Goal: Transaction & Acquisition: Purchase product/service

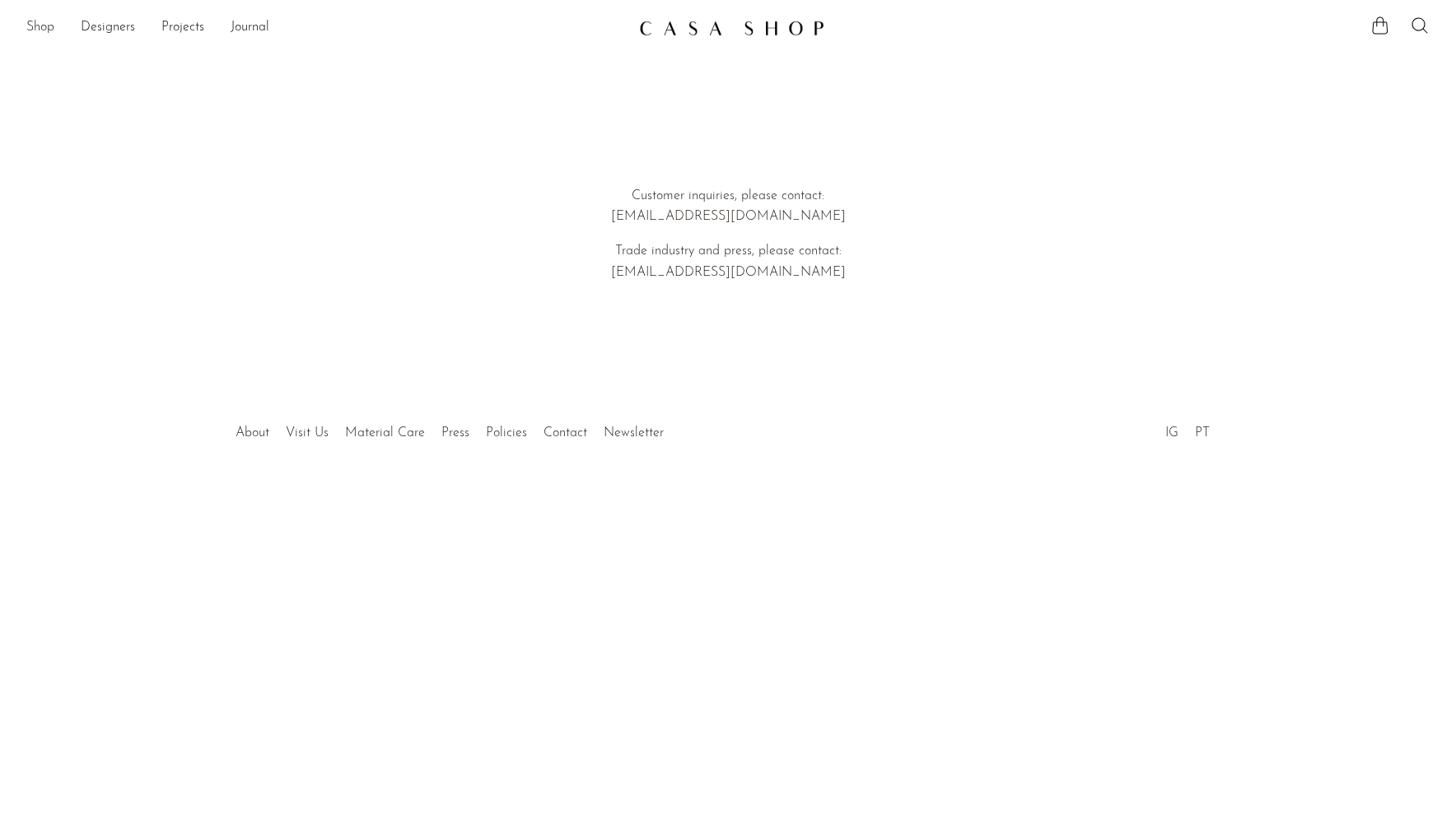
click at [46, 28] on link "Shop" at bounding box center [40, 28] width 28 height 21
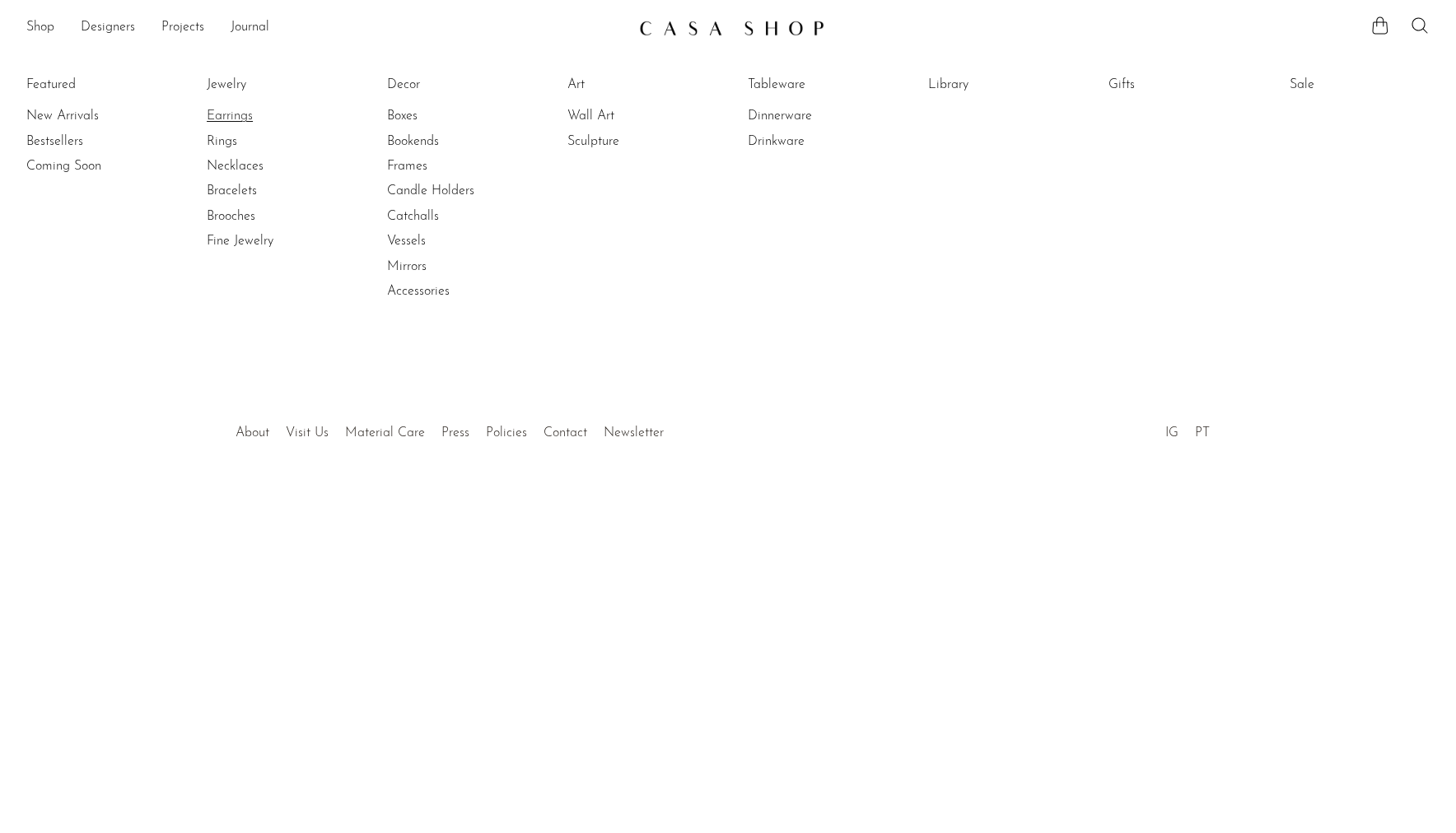
click at [223, 115] on link "Earrings" at bounding box center [268, 115] width 123 height 18
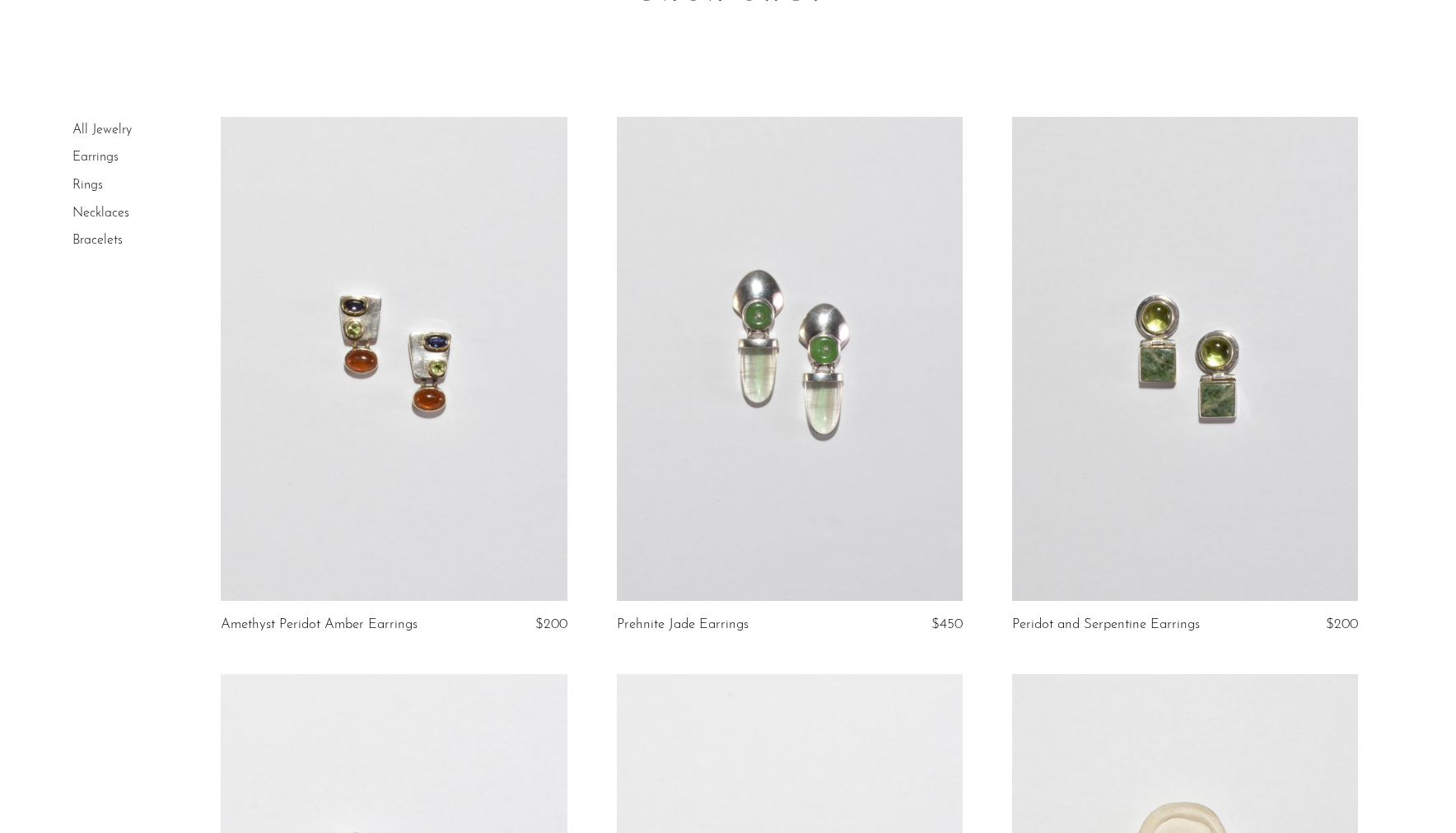
click at [1207, 439] on link at bounding box center [1185, 359] width 346 height 484
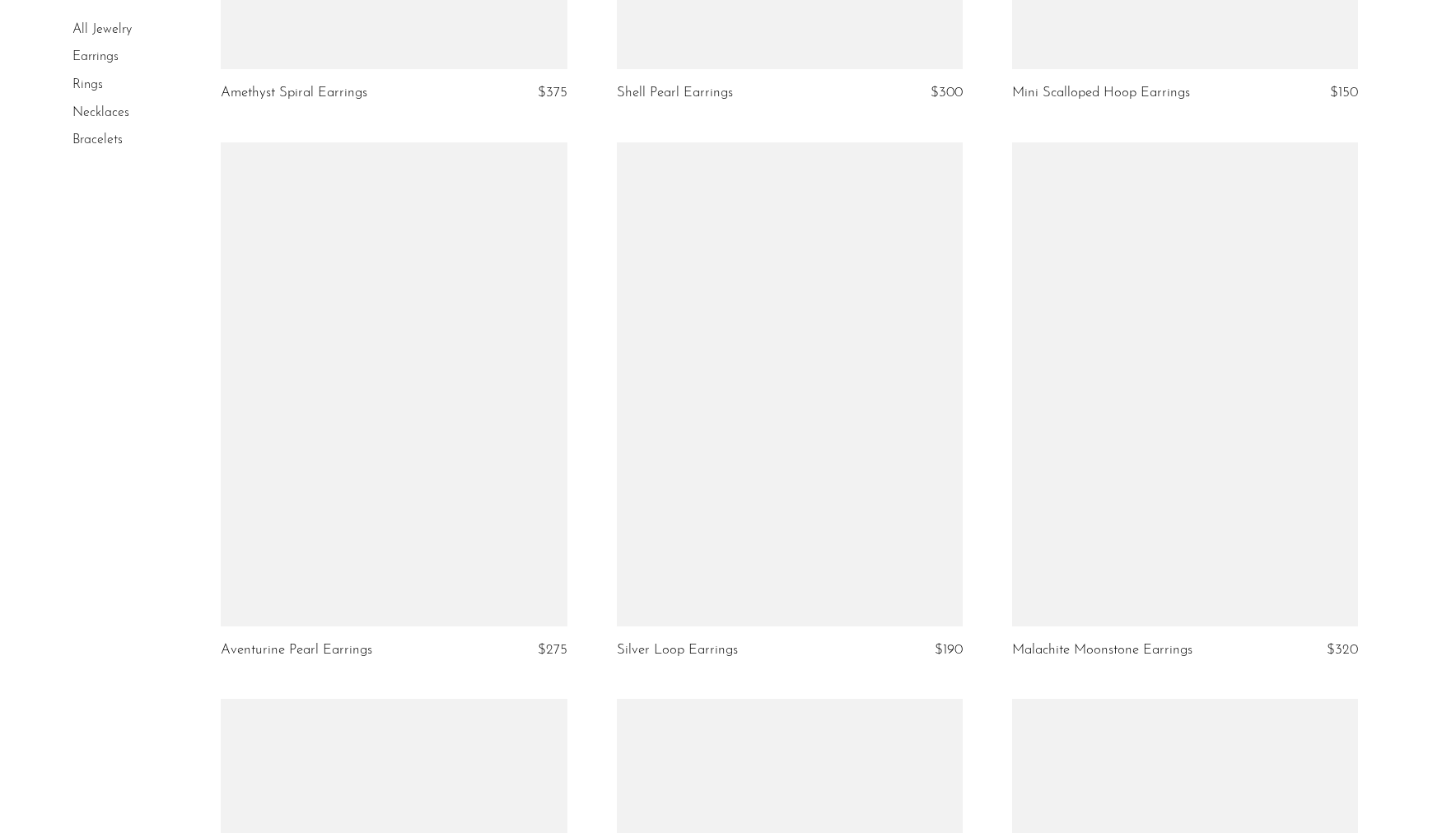
scroll to position [2240, 0]
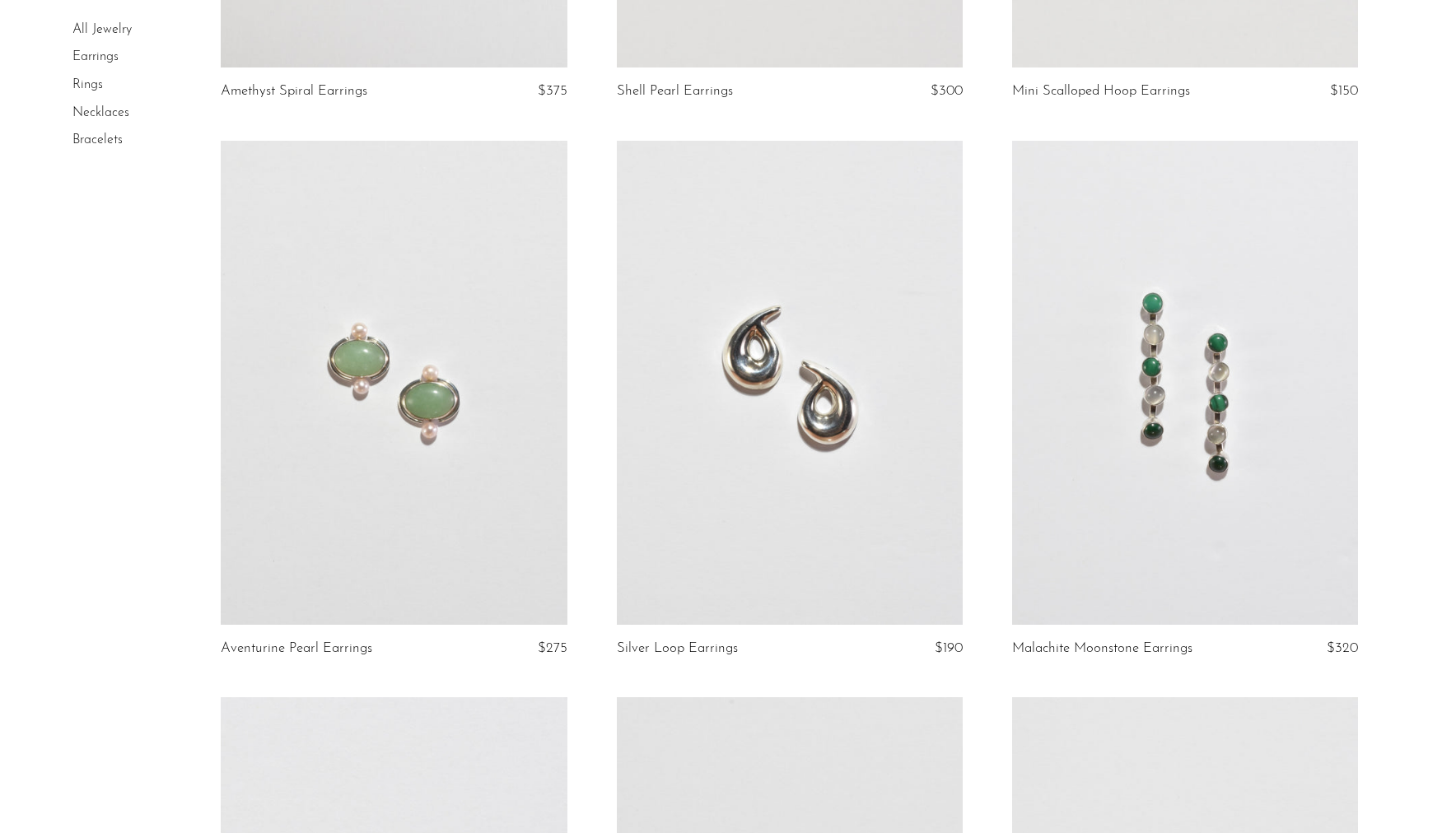
click at [485, 474] on link at bounding box center [394, 382] width 346 height 484
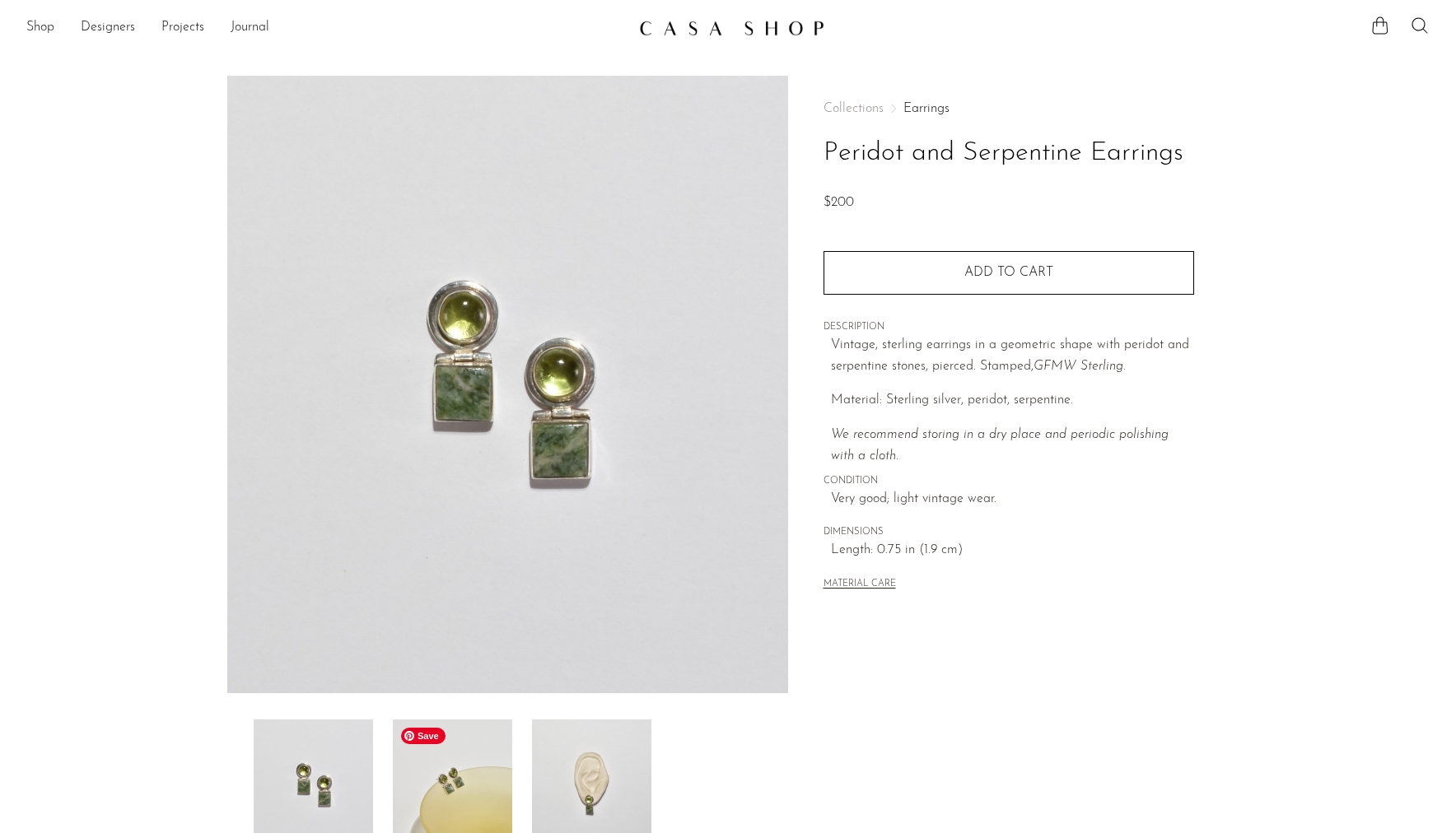
click at [431, 826] on img at bounding box center [452, 785] width 119 height 132
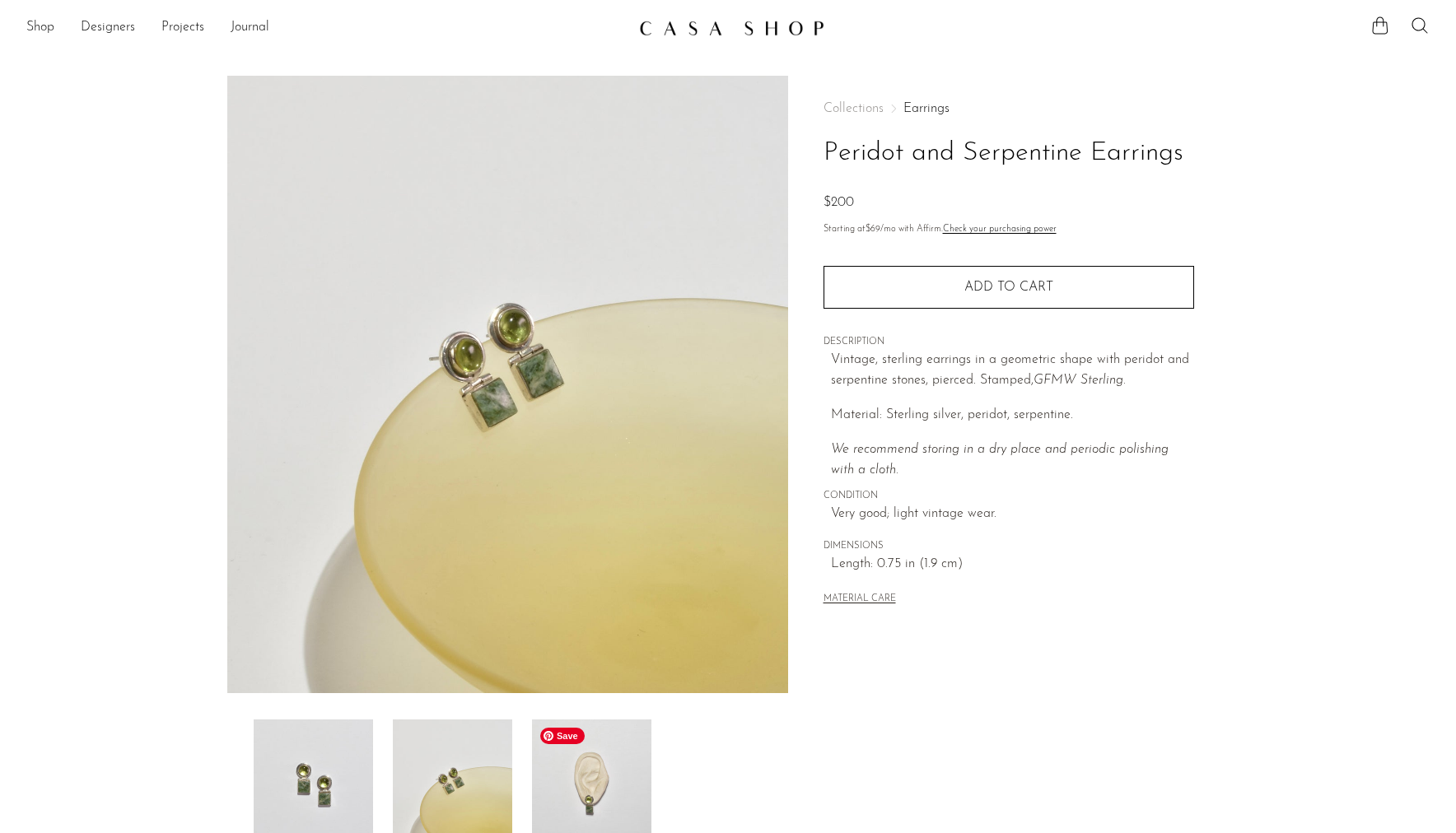
click at [580, 781] on img at bounding box center [592, 785] width 119 height 132
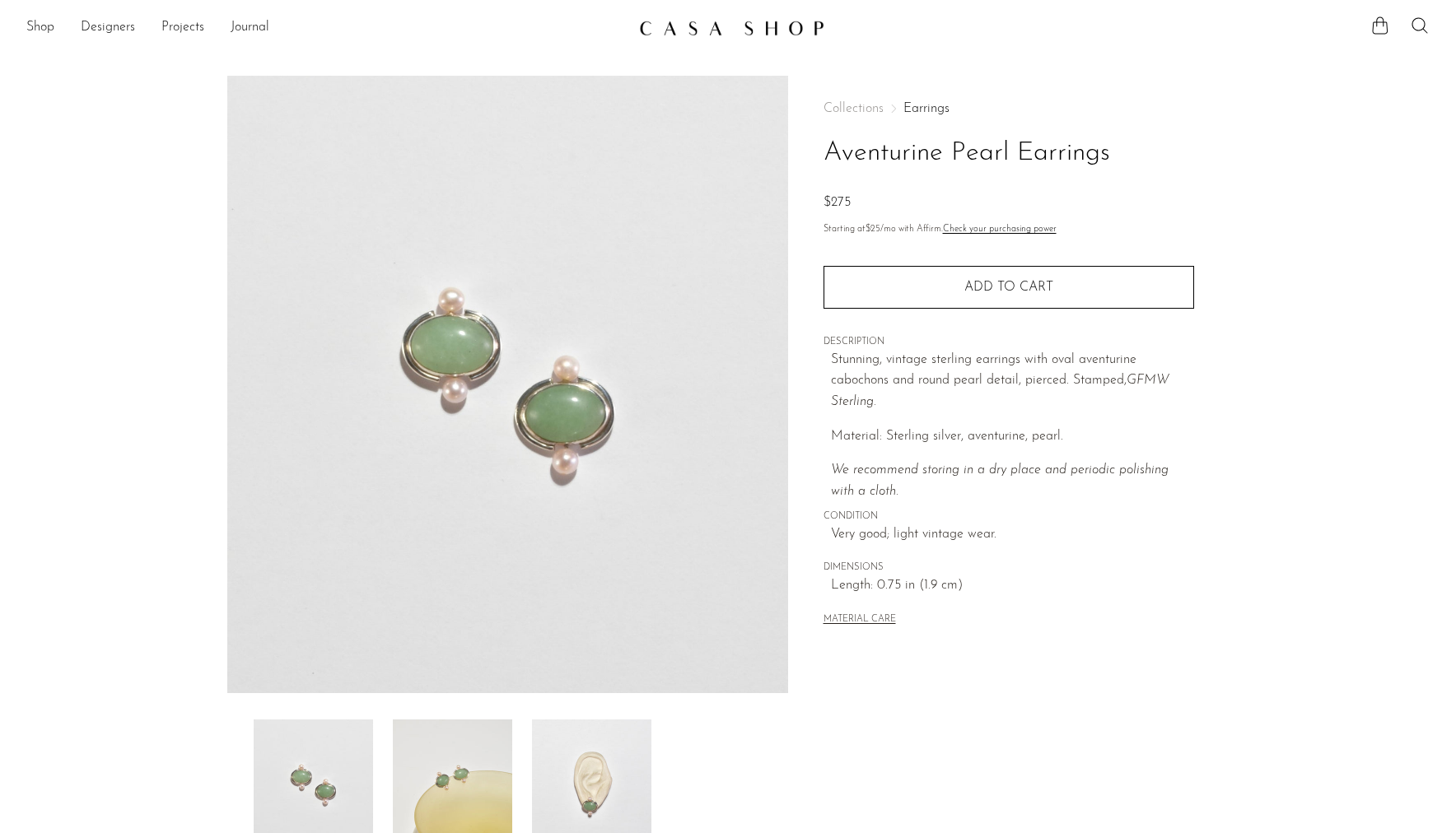
scroll to position [230, 0]
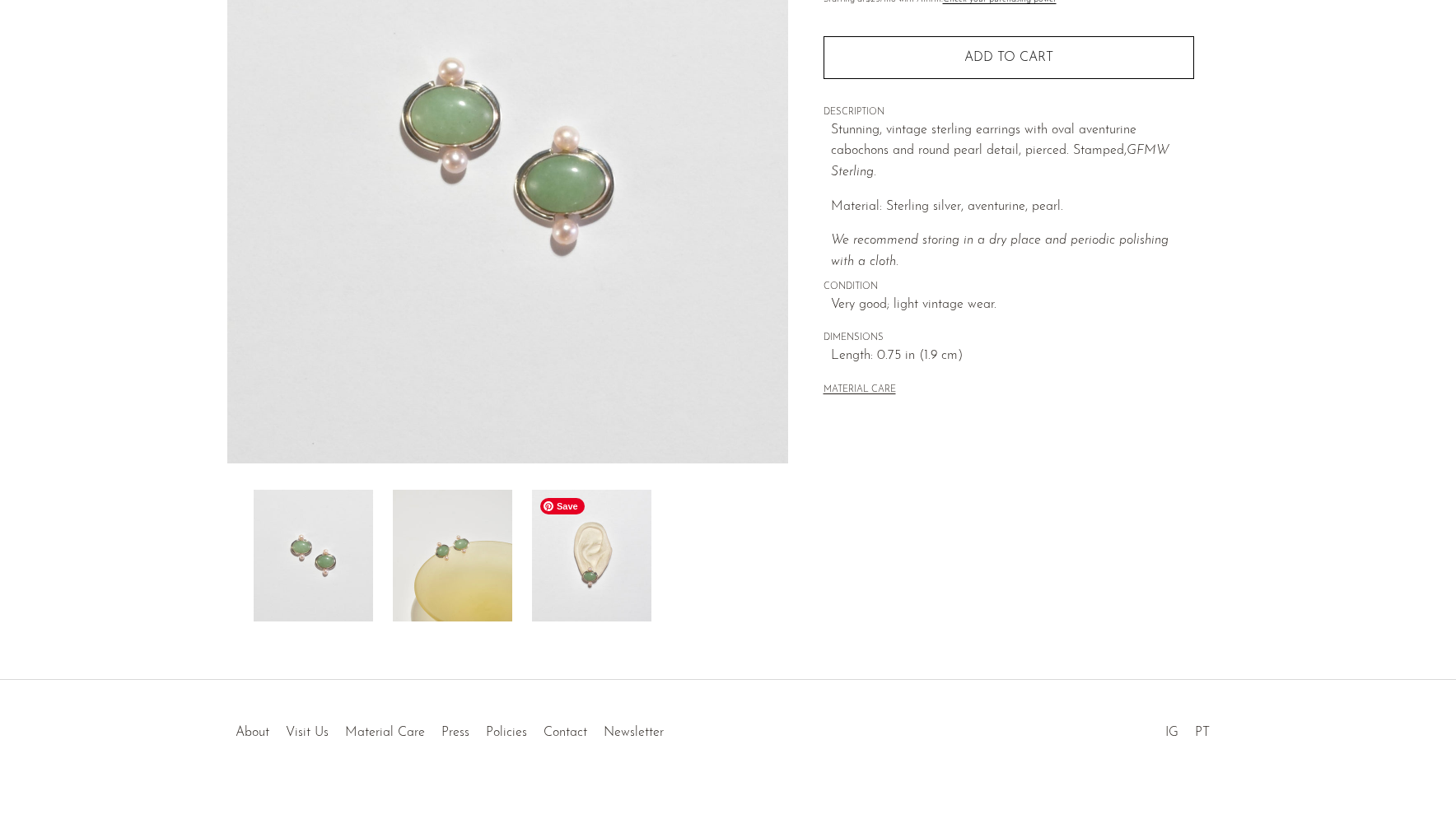
click at [606, 570] on img at bounding box center [592, 556] width 119 height 132
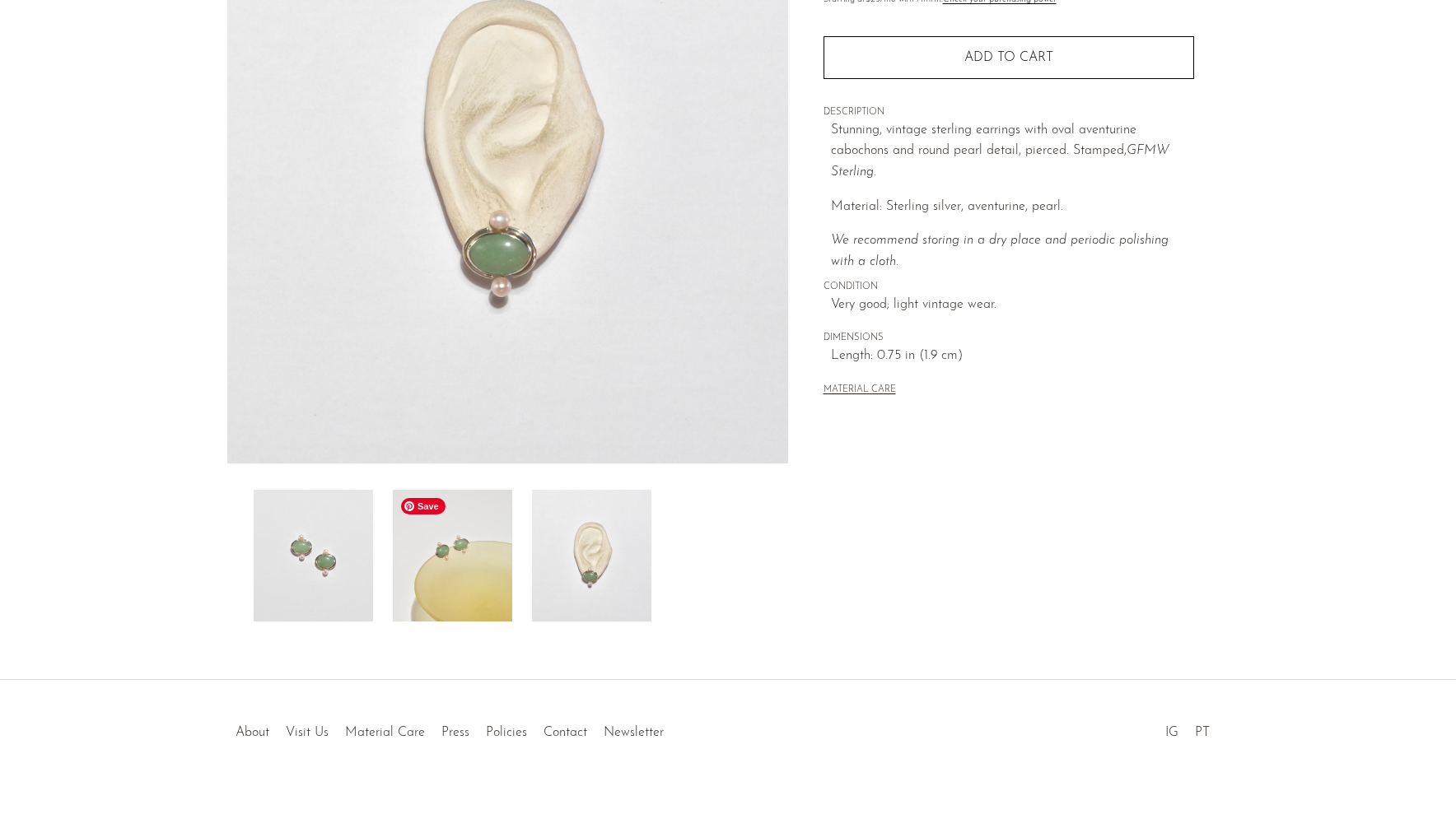
click at [464, 570] on img at bounding box center [452, 556] width 119 height 132
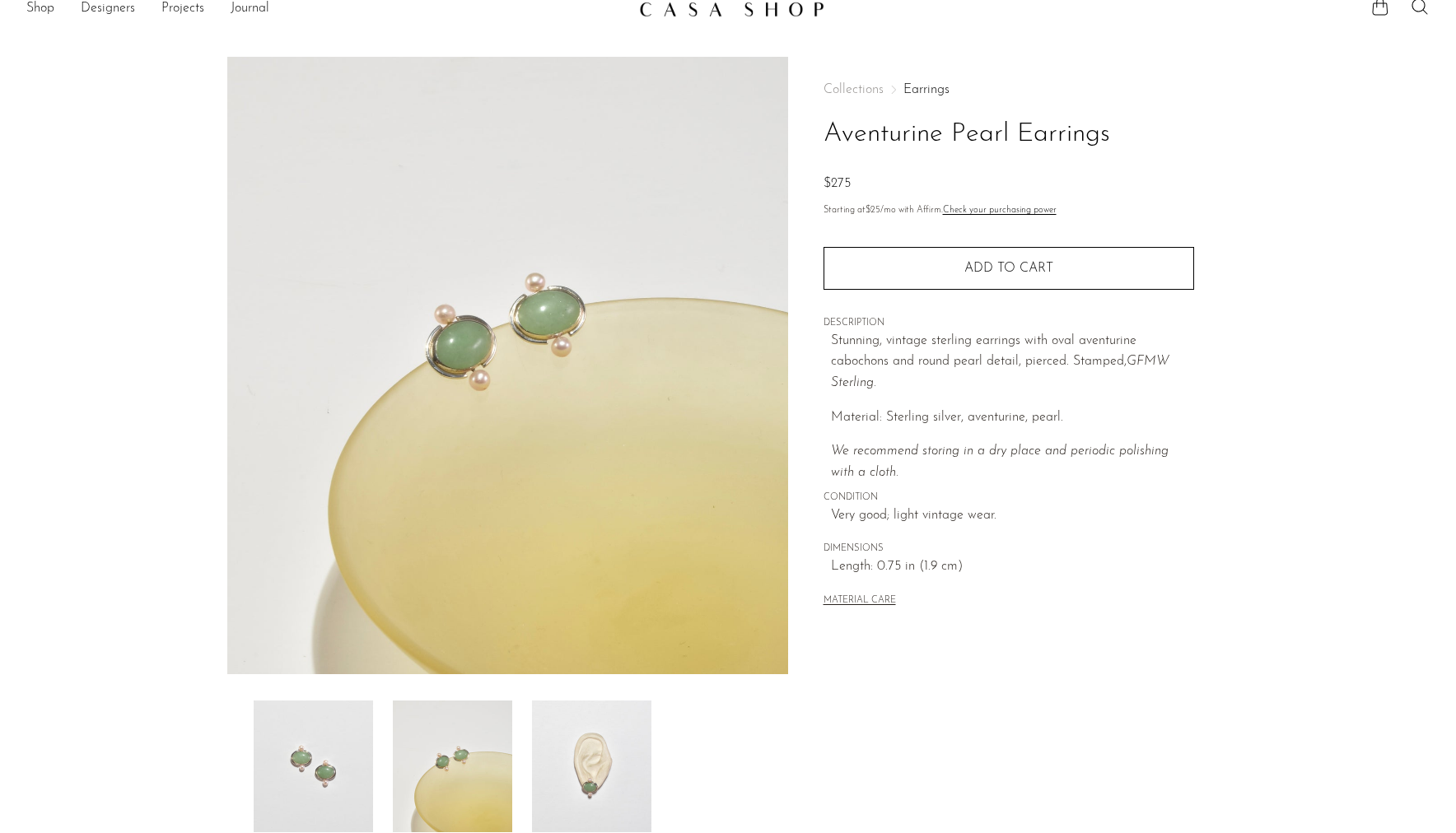
scroll to position [0, 0]
